Goal: Task Accomplishment & Management: Use online tool/utility

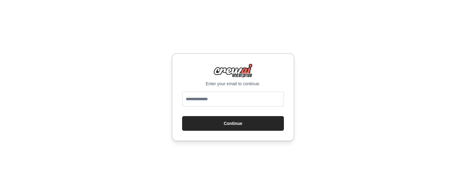
type input "**********"
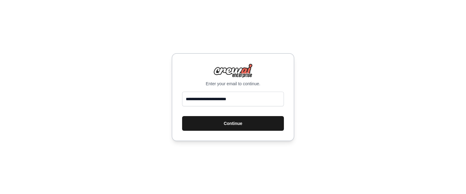
click at [244, 121] on button "Continue" at bounding box center [233, 123] width 102 height 15
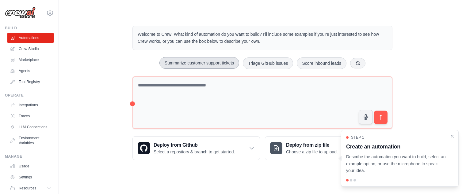
click at [202, 62] on button "Summarize customer support tickets" at bounding box center [199, 63] width 80 height 12
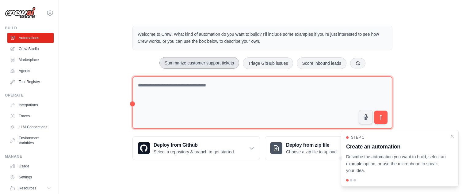
type textarea "**********"
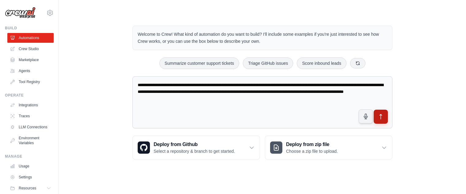
click at [377, 114] on icon "submit" at bounding box center [380, 117] width 6 height 6
click at [28, 48] on link "Crew Studio" at bounding box center [31, 49] width 46 height 10
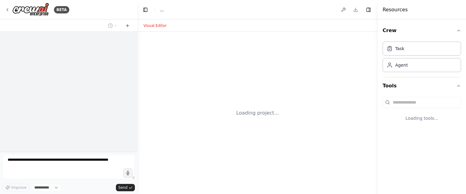
select select "****"
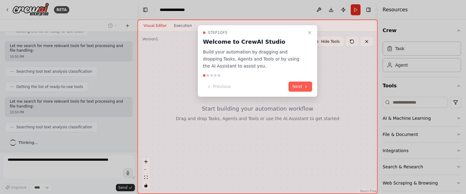
scroll to position [107, 0]
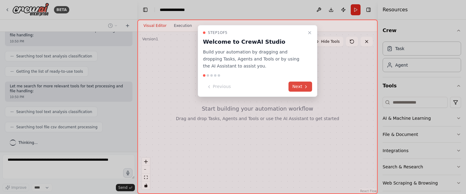
click at [299, 84] on button "Next" at bounding box center [300, 87] width 24 height 10
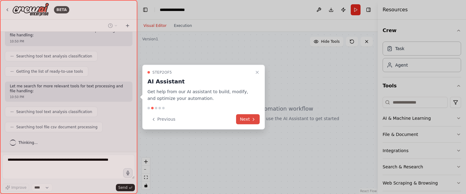
scroll to position [122, 0]
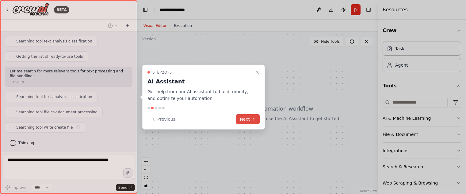
click at [245, 119] on button "Next" at bounding box center [248, 120] width 24 height 10
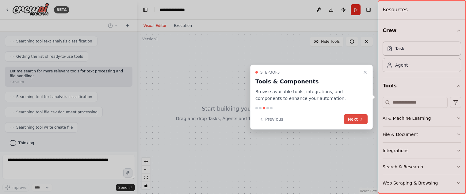
click at [350, 117] on button "Next" at bounding box center [356, 120] width 24 height 10
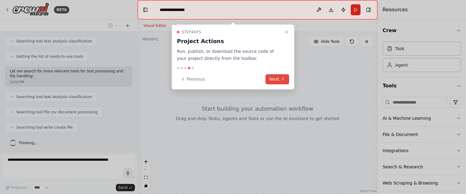
click at [270, 78] on button "Next" at bounding box center [277, 79] width 24 height 10
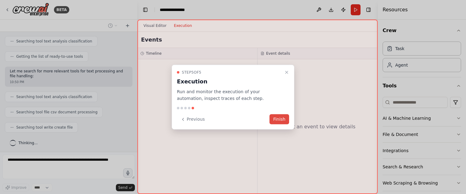
click at [281, 117] on button "Finish" at bounding box center [279, 120] width 20 height 10
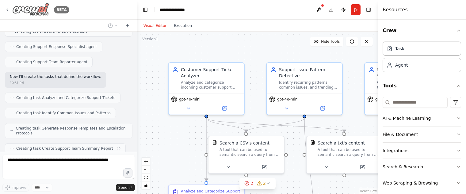
scroll to position [304, 0]
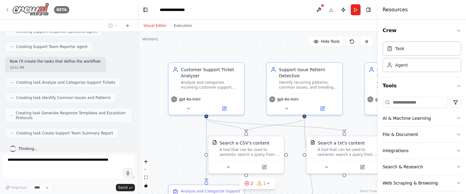
click at [6, 9] on icon at bounding box center [7, 9] width 5 height 5
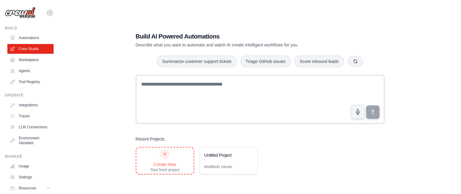
click at [162, 166] on div "Create New" at bounding box center [164, 165] width 29 height 6
click at [31, 104] on link "Integrations" at bounding box center [31, 105] width 46 height 10
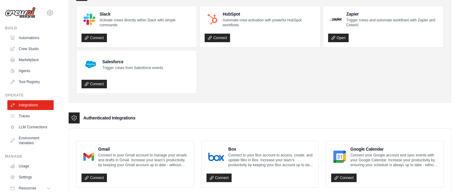
scroll to position [93, 0]
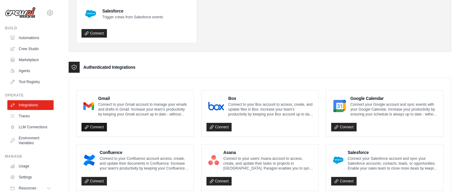
click at [93, 126] on link "Connect" at bounding box center [93, 127] width 25 height 9
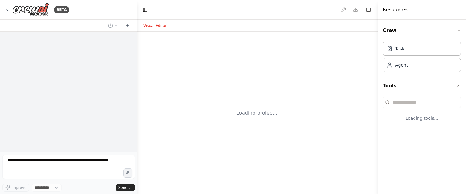
select select "****"
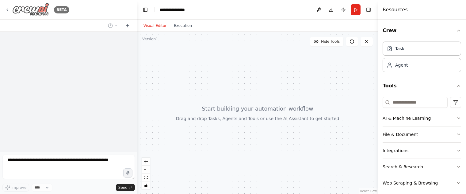
click at [9, 9] on icon at bounding box center [7, 9] width 5 height 5
